Goal: Task Accomplishment & Management: Use online tool/utility

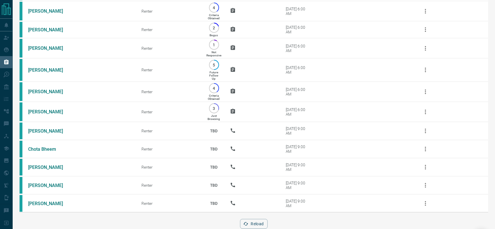
scroll to position [371, 0]
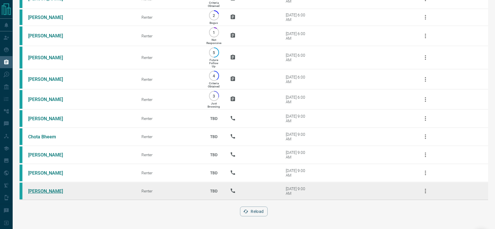
click at [44, 192] on link "[PERSON_NAME]" at bounding box center [49, 190] width 43 height 5
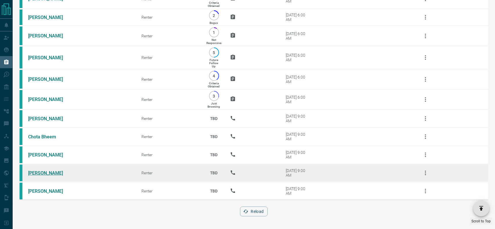
click at [46, 175] on link "[PERSON_NAME]" at bounding box center [49, 172] width 43 height 5
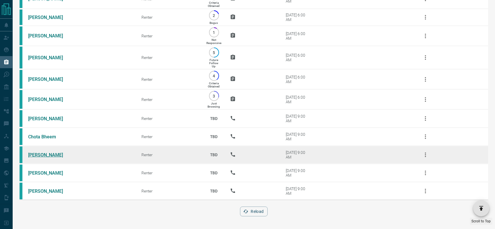
click at [39, 158] on link "[PERSON_NAME]" at bounding box center [49, 154] width 43 height 5
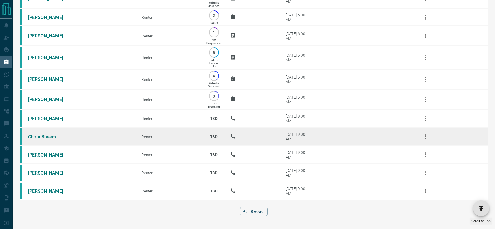
click at [44, 135] on link "Chota Bheem" at bounding box center [49, 136] width 43 height 5
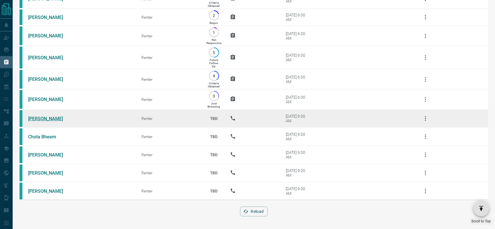
click at [30, 116] on link "[PERSON_NAME]" at bounding box center [49, 118] width 43 height 5
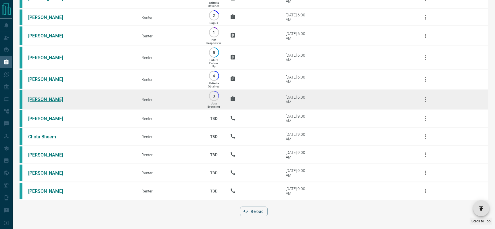
click at [42, 99] on link "[PERSON_NAME]" at bounding box center [49, 99] width 43 height 5
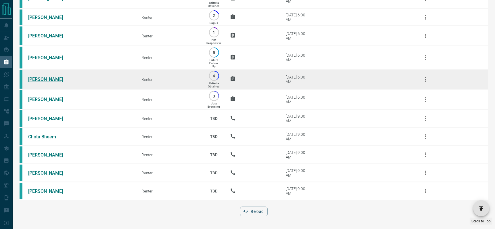
click at [42, 78] on link "[PERSON_NAME]" at bounding box center [49, 78] width 43 height 5
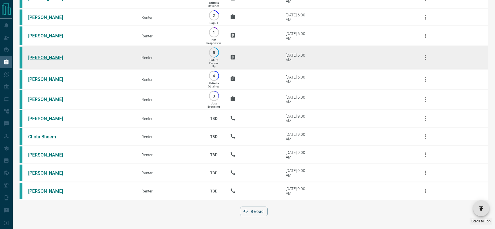
click at [52, 57] on link "[PERSON_NAME]" at bounding box center [49, 57] width 43 height 5
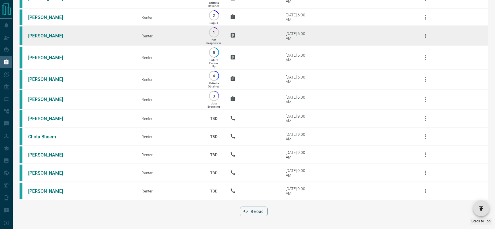
click at [40, 35] on link "[PERSON_NAME]" at bounding box center [49, 35] width 43 height 5
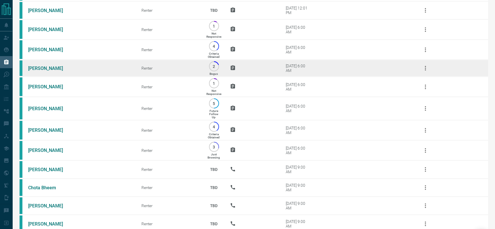
click at [44, 72] on td "[PERSON_NAME]" at bounding box center [76, 68] width 113 height 17
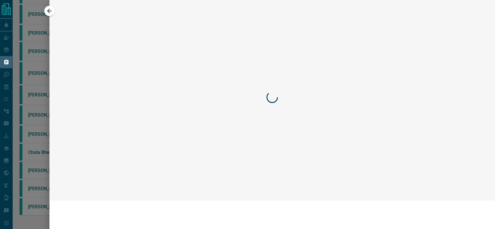
scroll to position [285, 0]
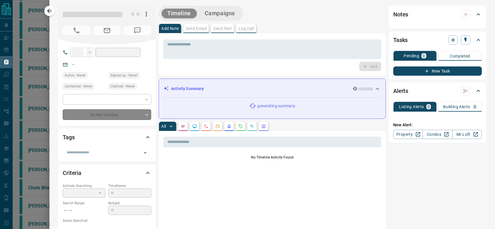
type input "**"
type input "**********"
type input "*"
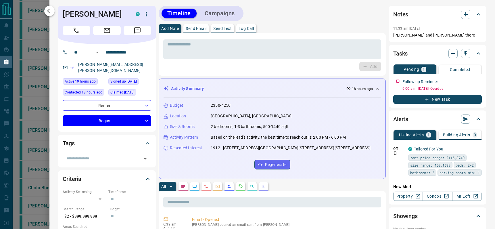
click at [51, 9] on icon "button" at bounding box center [49, 10] width 7 height 7
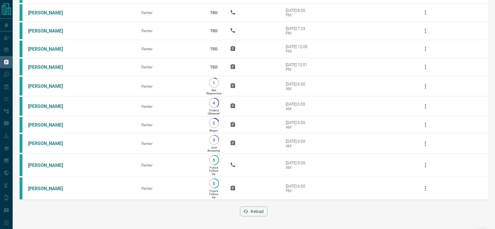
scroll to position [0, 0]
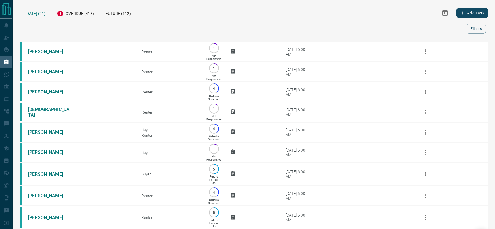
click at [41, 12] on div "[DATE] (21)" at bounding box center [36, 13] width 32 height 15
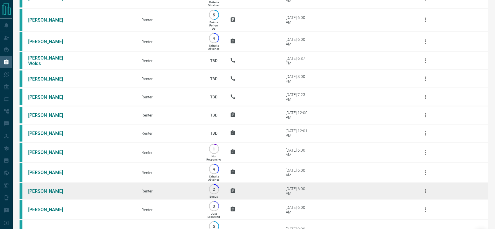
scroll to position [264, 0]
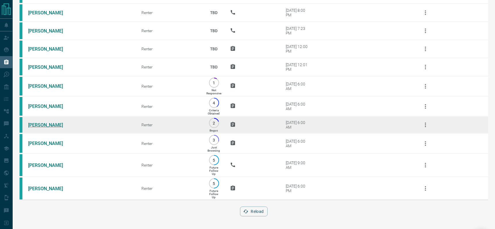
click at [41, 123] on link "[PERSON_NAME]" at bounding box center [49, 124] width 43 height 5
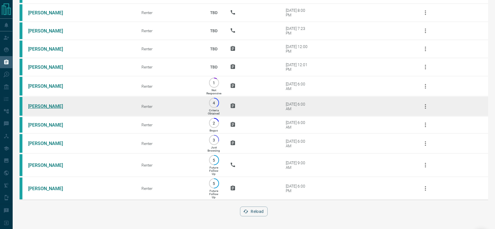
click at [38, 106] on link "[PERSON_NAME]" at bounding box center [49, 106] width 43 height 5
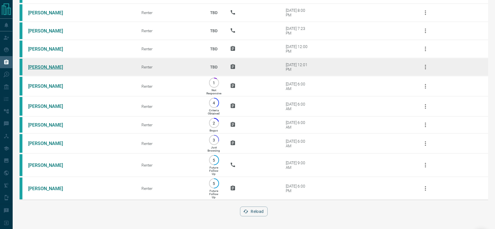
click at [39, 67] on link "[PERSON_NAME]" at bounding box center [49, 66] width 43 height 5
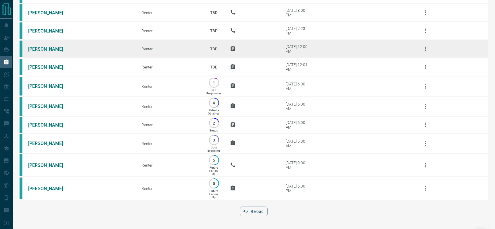
click at [40, 48] on link "[PERSON_NAME]" at bounding box center [49, 48] width 43 height 5
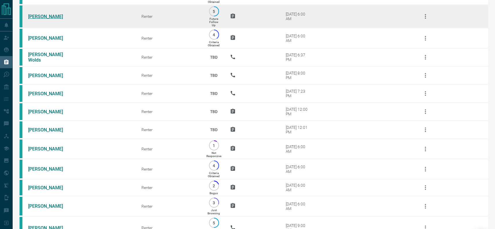
scroll to position [129, 0]
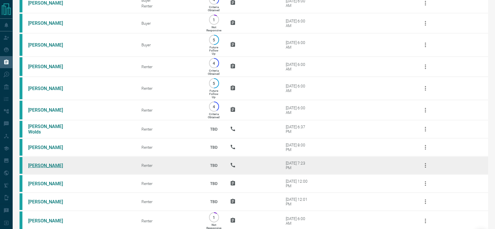
click at [39, 166] on link "[PERSON_NAME]" at bounding box center [49, 165] width 43 height 5
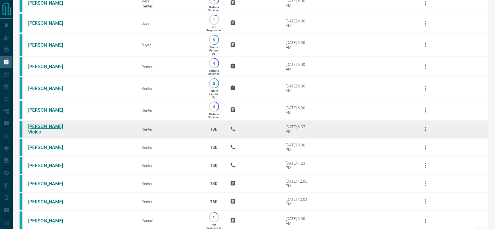
click at [40, 129] on link "[PERSON_NAME] Wolds" at bounding box center [49, 129] width 43 height 11
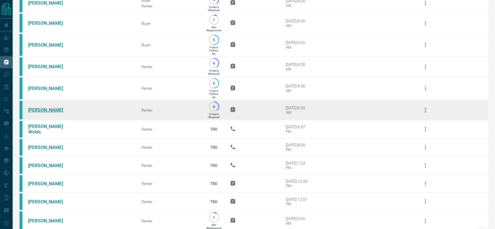
click at [50, 110] on link "[PERSON_NAME]" at bounding box center [49, 109] width 43 height 5
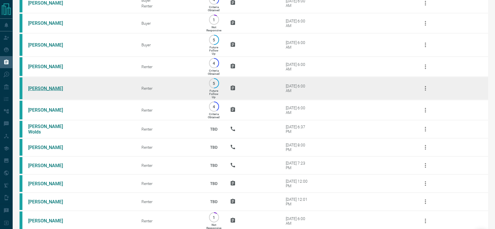
click at [47, 89] on link "[PERSON_NAME]" at bounding box center [49, 88] width 43 height 5
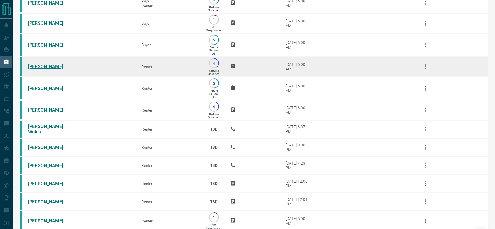
click at [40, 67] on link "[PERSON_NAME]" at bounding box center [49, 66] width 43 height 5
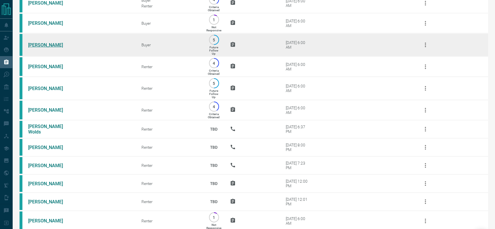
click at [43, 43] on link "[PERSON_NAME]" at bounding box center [49, 44] width 43 height 5
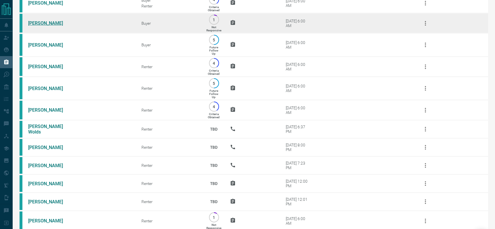
click at [38, 24] on link "[PERSON_NAME]" at bounding box center [49, 22] width 43 height 5
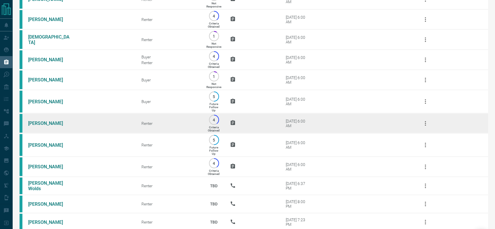
scroll to position [0, 0]
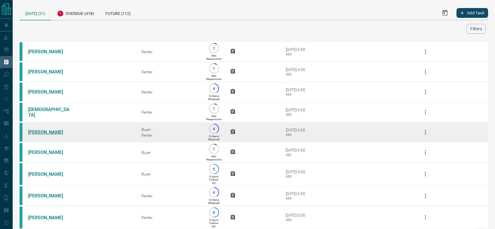
click at [35, 132] on link "[PERSON_NAME]" at bounding box center [49, 131] width 43 height 5
